Goal: Navigation & Orientation: Understand site structure

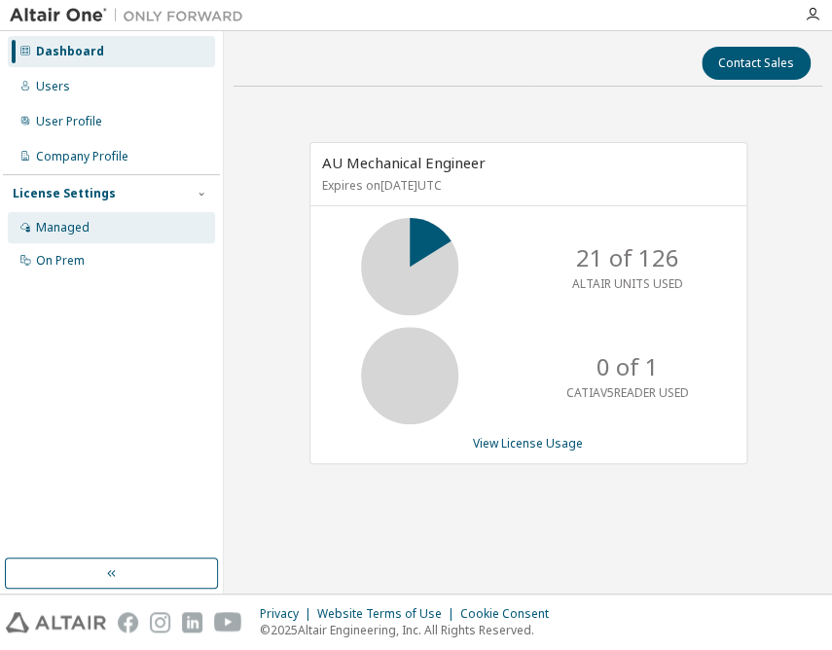
click at [50, 216] on div "Managed" at bounding box center [111, 227] width 207 height 31
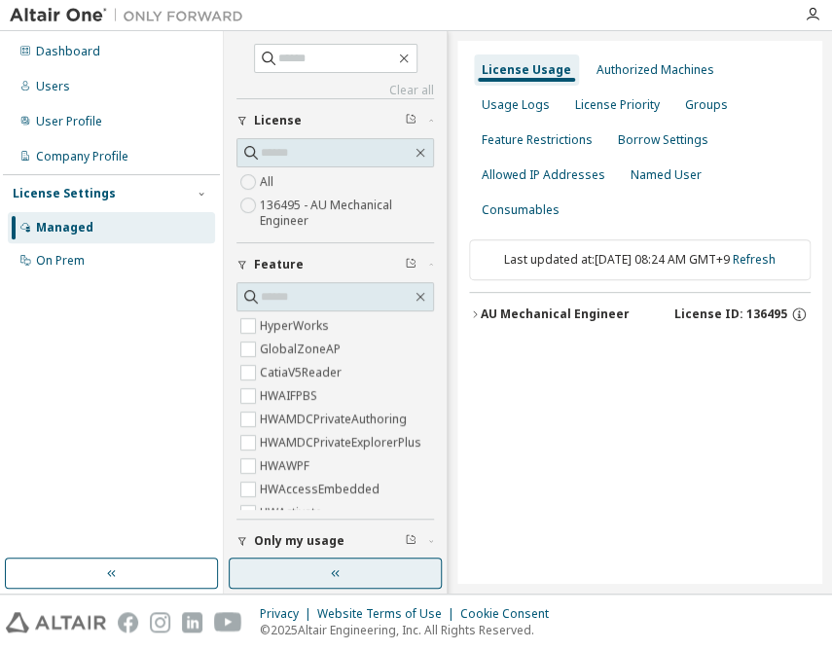
click at [324, 564] on button "button" at bounding box center [335, 572] width 213 height 31
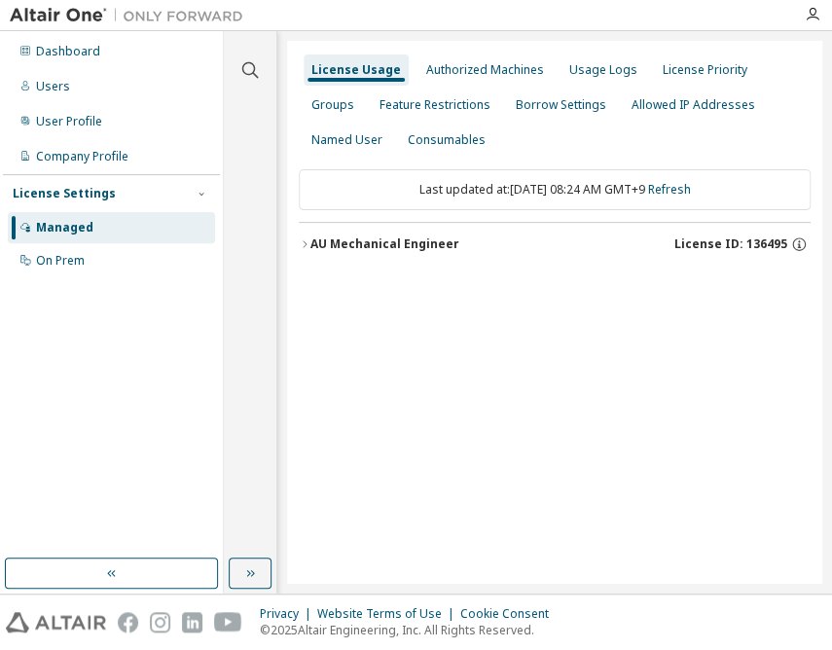
click at [436, 241] on div "AU Mechanical Engineer" at bounding box center [384, 244] width 149 height 16
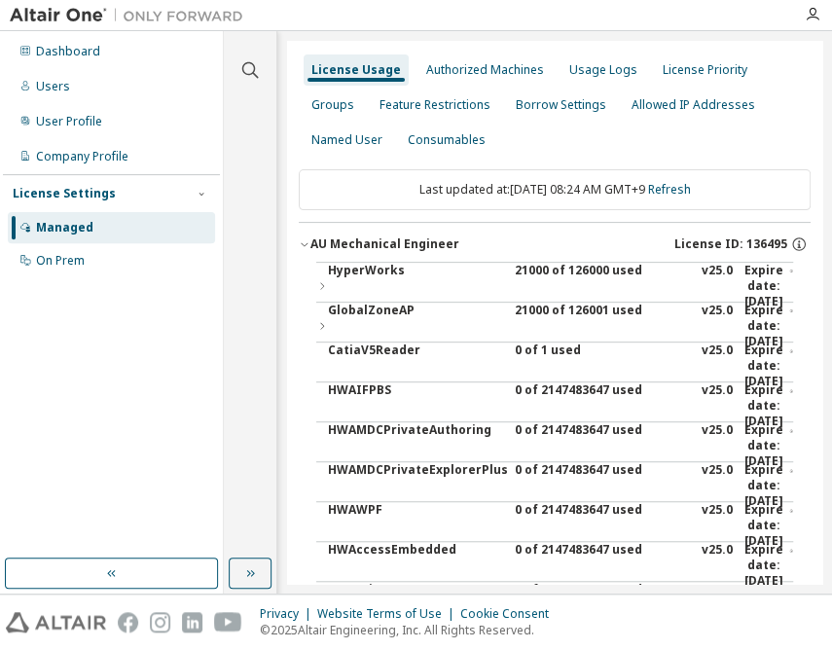
click at [515, 269] on div "21000 of 126000 used" at bounding box center [602, 286] width 175 height 47
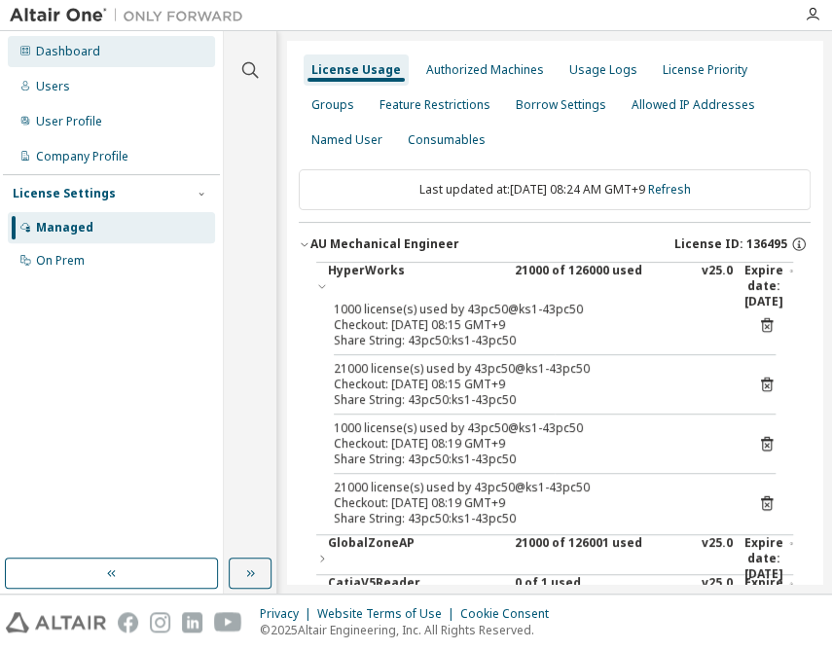
click at [69, 53] on div "Dashboard" at bounding box center [68, 52] width 64 height 16
